Goal: Task Accomplishment & Management: Use online tool/utility

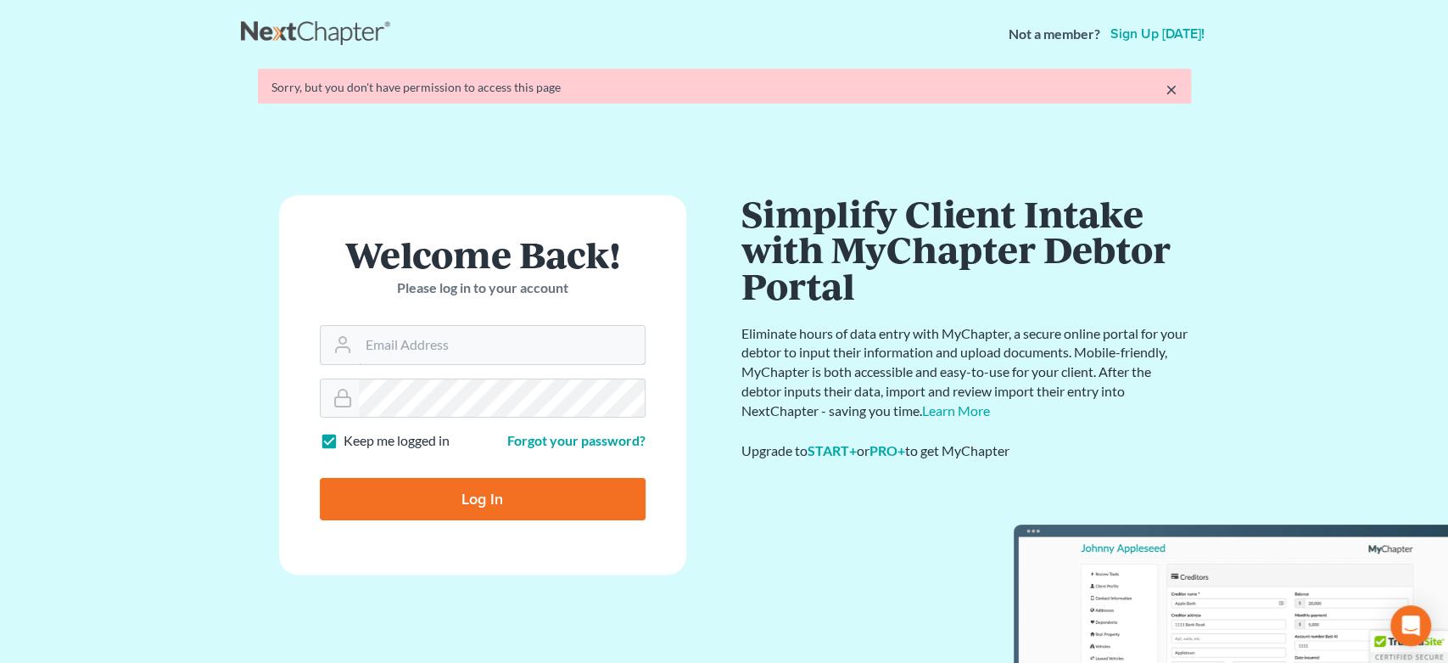
type input "[EMAIL_ADDRESS][DOMAIN_NAME]"
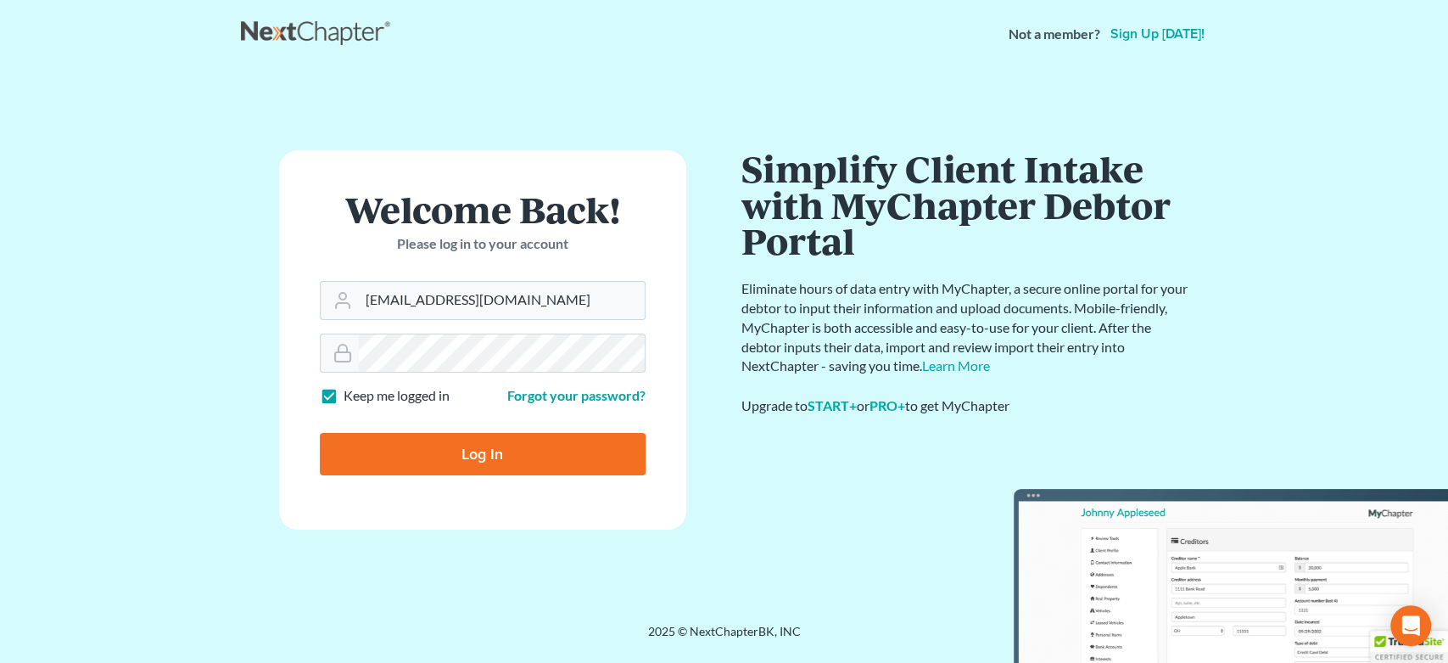
drag, startPoint x: 584, startPoint y: 510, endPoint x: 564, endPoint y: 493, distance: 25.9
click at [584, 510] on form "Welcome Back! Please log in to your account Email Address legalstaff@harnagelaw…" at bounding box center [482, 339] width 407 height 379
click at [550, 450] on input "Log In" at bounding box center [483, 454] width 326 height 42
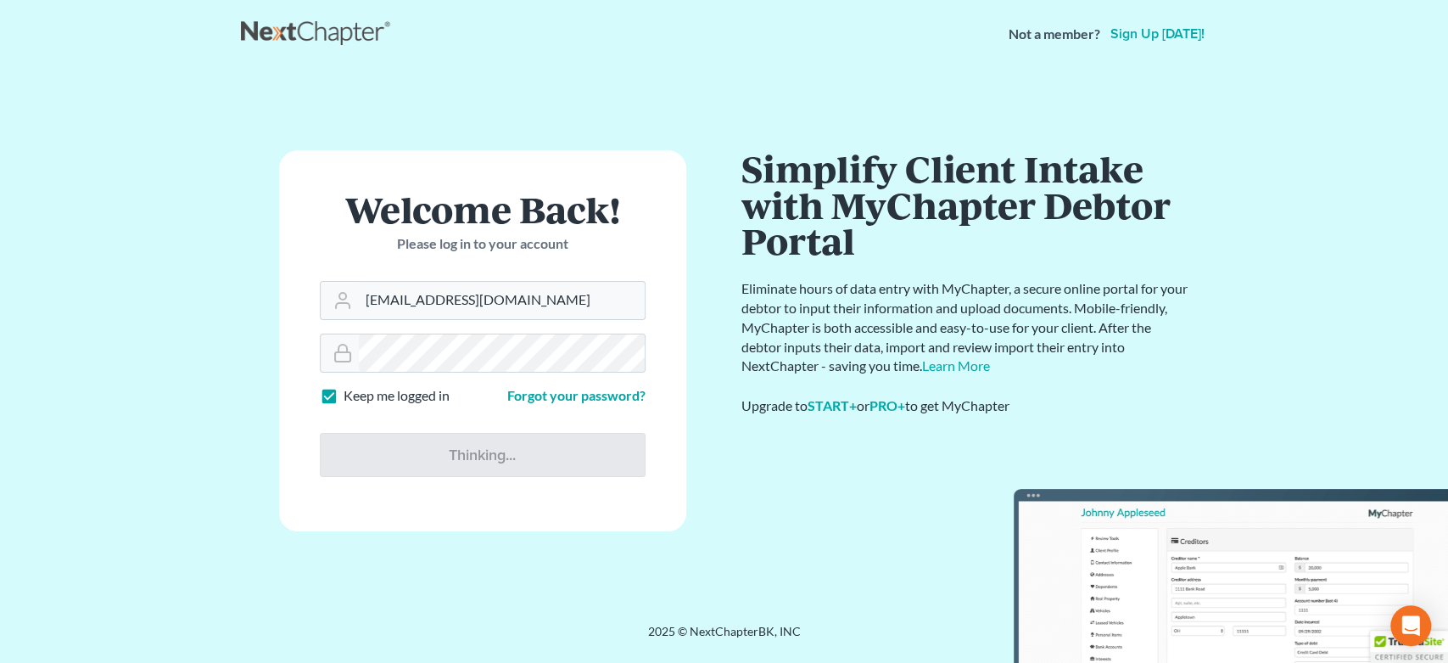
type input "Thinking..."
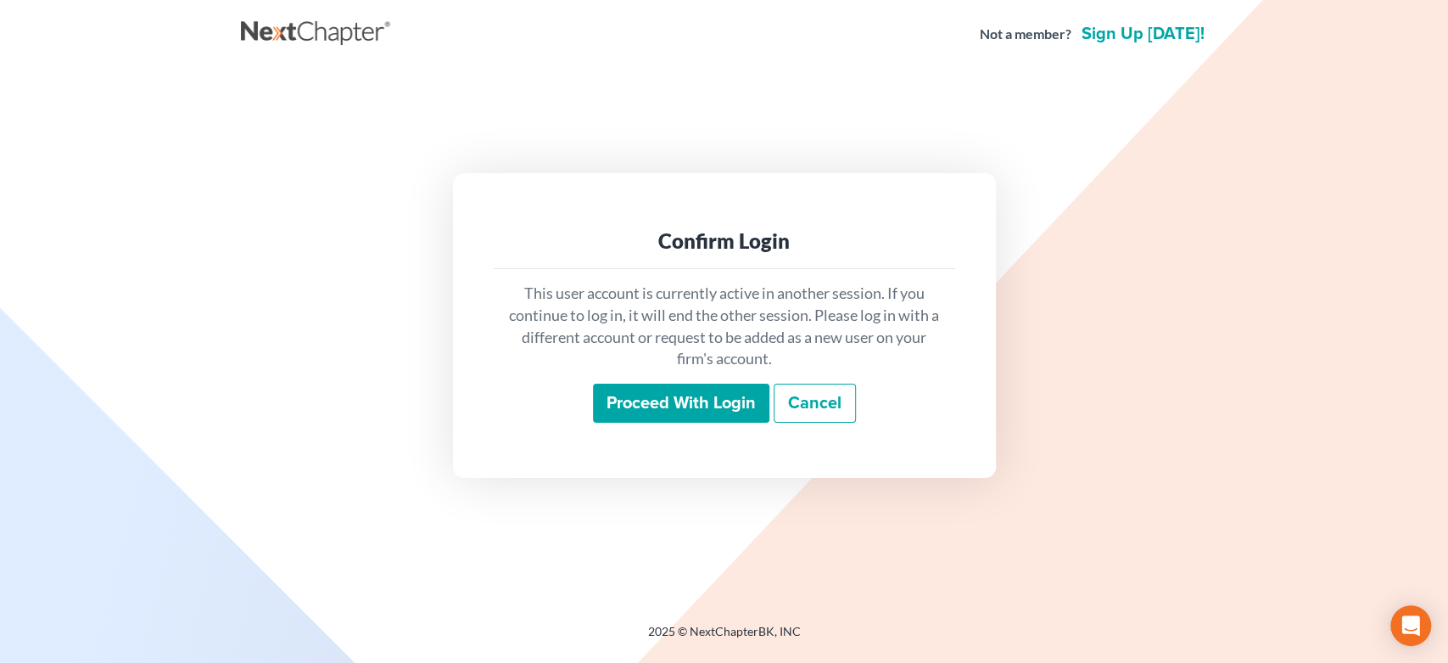
click at [651, 394] on input "Proceed with login" at bounding box center [681, 402] width 176 height 39
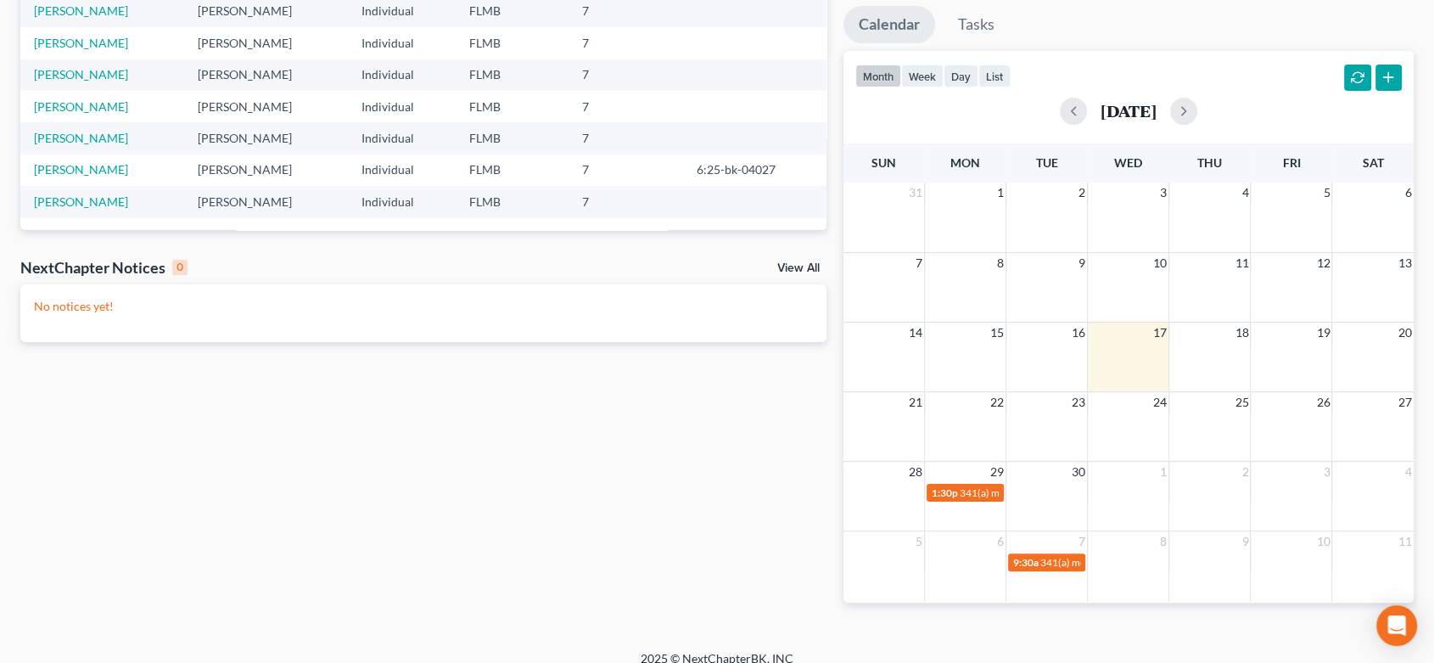
scroll to position [316, 0]
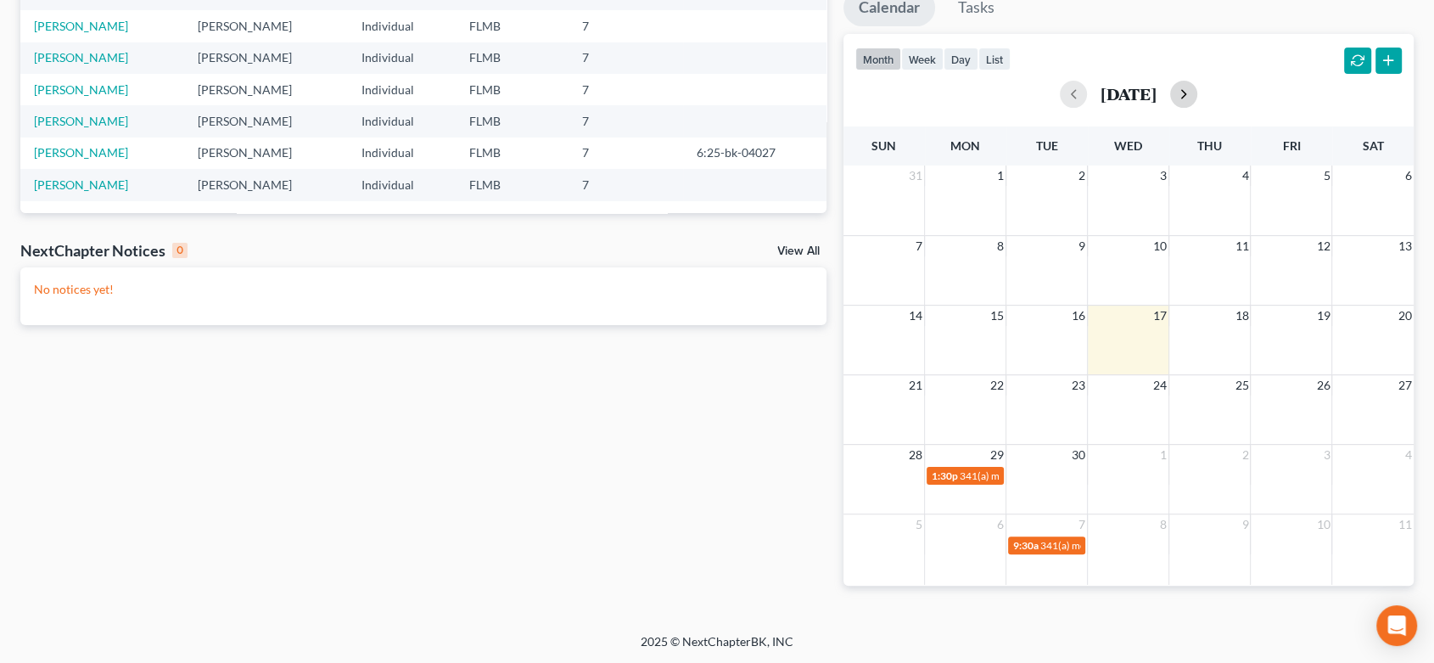
drag, startPoint x: 1222, startPoint y: 87, endPoint x: 1219, endPoint y: 98, distance: 11.3
click at [1197, 87] on button "button" at bounding box center [1183, 94] width 27 height 27
